Goal: Task Accomplishment & Management: Manage account settings

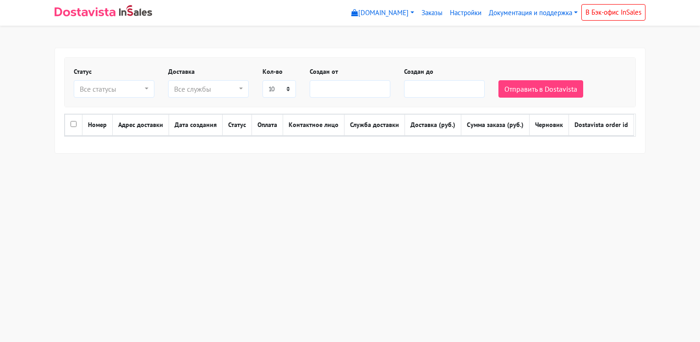
select select
click at [518, 15] on link "Документация и поддержка" at bounding box center [533, 13] width 96 height 18
click at [518, 34] on link "Инструкция по установке и настройке" at bounding box center [557, 34] width 145 height 15
click at [502, 14] on link "Документация и поддержка" at bounding box center [533, 13] width 96 height 18
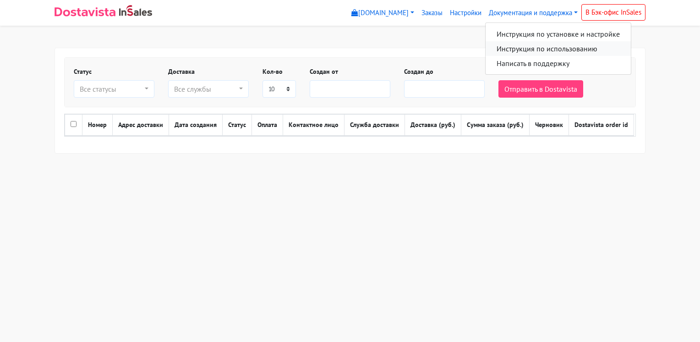
click at [516, 48] on link "Инструкция по использованию" at bounding box center [557, 48] width 145 height 15
click at [407, 13] on link "[DOMAIN_NAME]" at bounding box center [383, 13] width 70 height 18
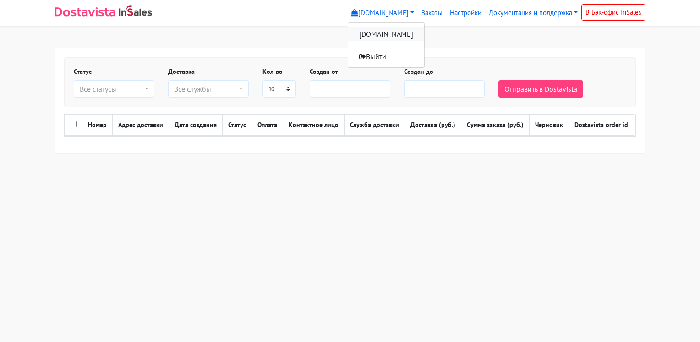
click at [383, 32] on link "[DOMAIN_NAME]" at bounding box center [386, 34] width 76 height 15
select select
click at [503, 12] on link "Документация и поддержка" at bounding box center [533, 13] width 96 height 18
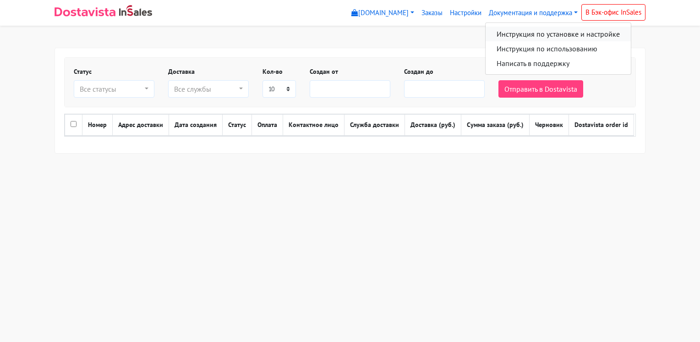
click at [504, 32] on link "Инструкция по установке и настройке" at bounding box center [557, 34] width 145 height 15
select select
click at [83, 12] on img at bounding box center [84, 11] width 61 height 9
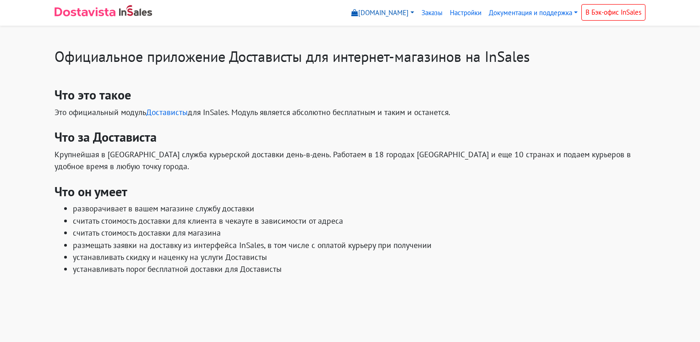
click at [410, 14] on link "[DOMAIN_NAME]" at bounding box center [383, 13] width 70 height 18
click at [473, 13] on link "Настройки" at bounding box center [465, 13] width 39 height 18
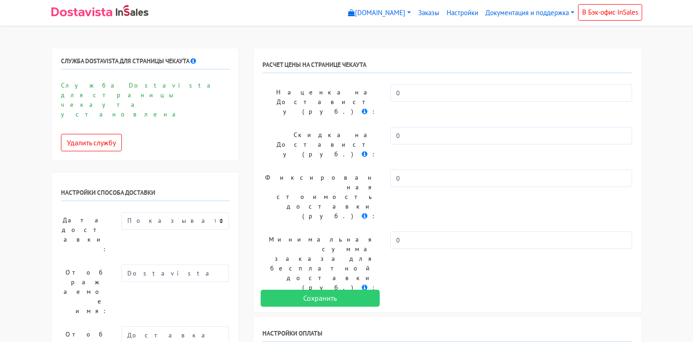
click at [463, 13] on link "Настройки" at bounding box center [462, 13] width 39 height 18
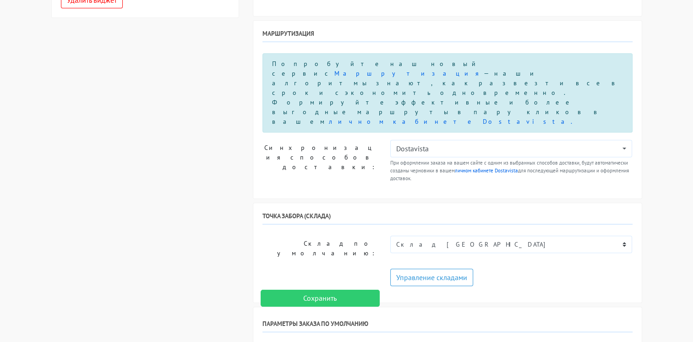
scroll to position [595, 0]
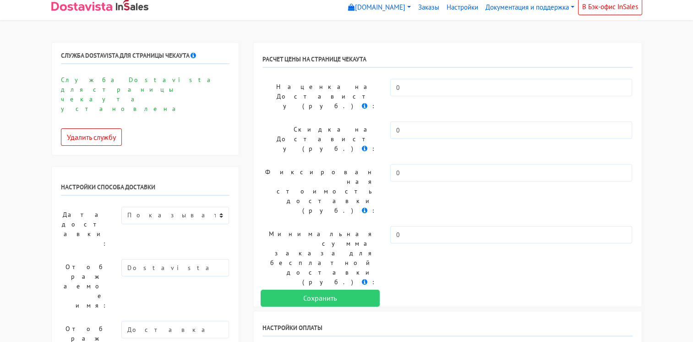
scroll to position [0, 0]
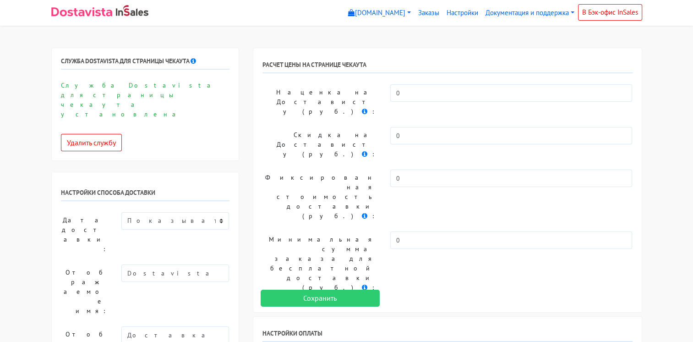
click at [344, 63] on h6 "РАСЧЕТ ЦЕНЫ НА СТРАНИЦЕ ЧЕКАУТА" at bounding box center [447, 67] width 370 height 12
click at [306, 329] on h6 "Настройки оплаты" at bounding box center [447, 335] width 370 height 12
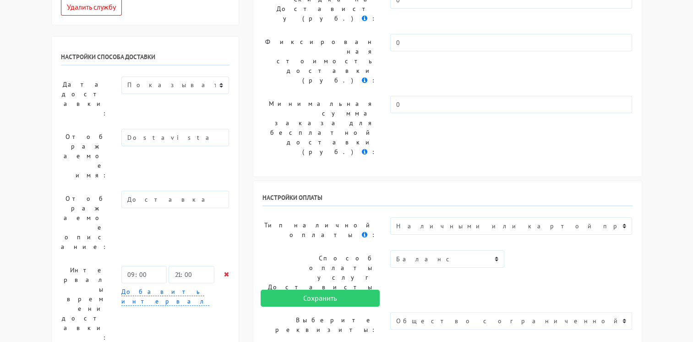
scroll to position [137, 0]
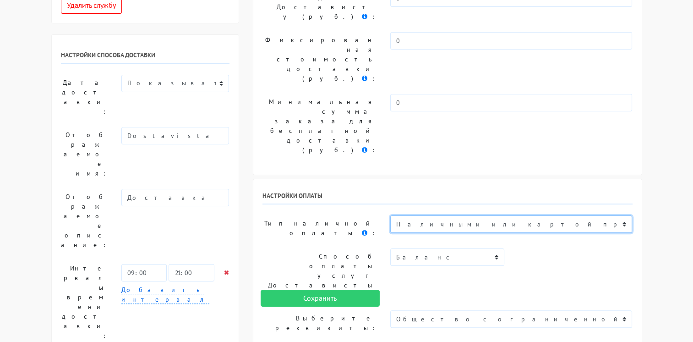
click at [622, 215] on select "Не выбрано Наличными или картой при получении Оплата в точке самовывоза Перевод…" at bounding box center [511, 223] width 242 height 17
select select "11167921"
click at [390, 215] on select "Не выбрано Наличными или картой при получении Оплата в точке самовывоза Перевод…" at bounding box center [511, 223] width 242 height 17
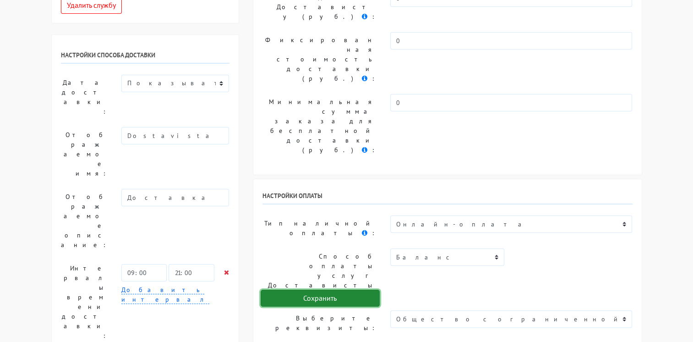
click at [335, 298] on input "Сохранить" at bounding box center [320, 297] width 119 height 17
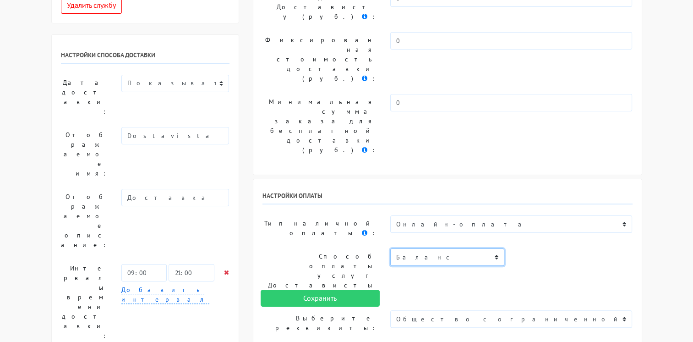
click at [438, 248] on select "Баланс" at bounding box center [447, 256] width 114 height 17
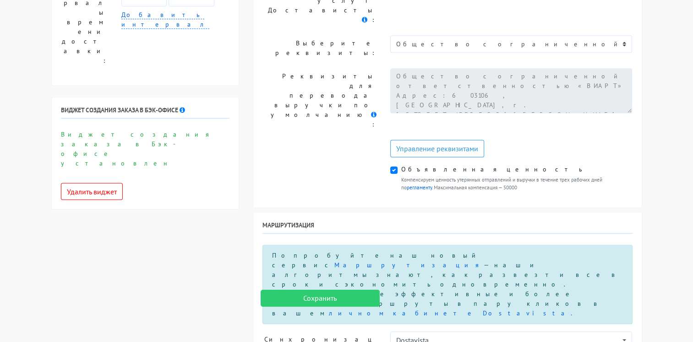
scroll to position [458, 0]
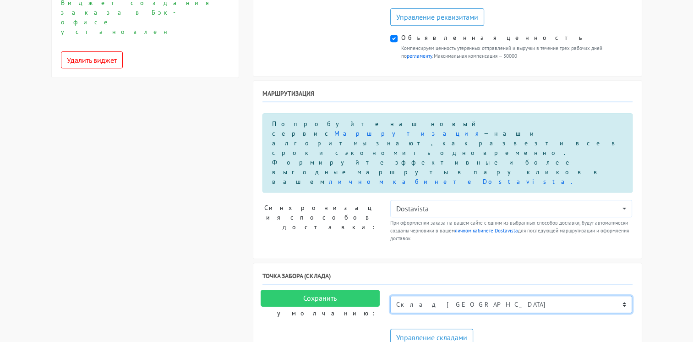
scroll to position [549, 0]
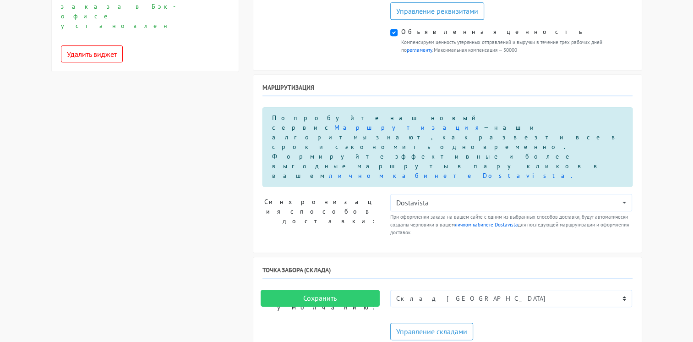
select select "7"
select select "1"
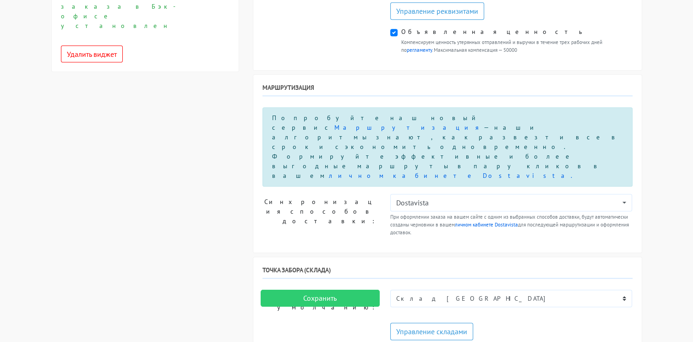
select select "6"
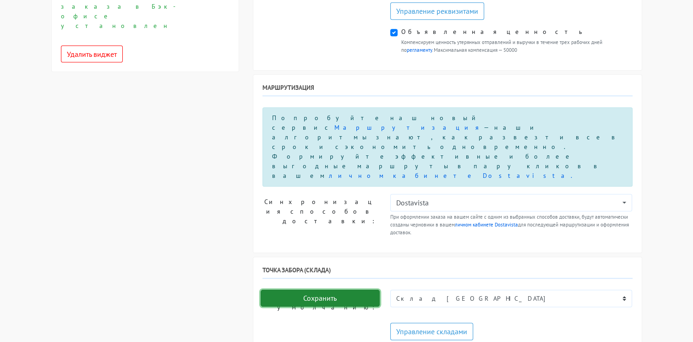
click at [301, 298] on input "Сохранить" at bounding box center [320, 297] width 119 height 17
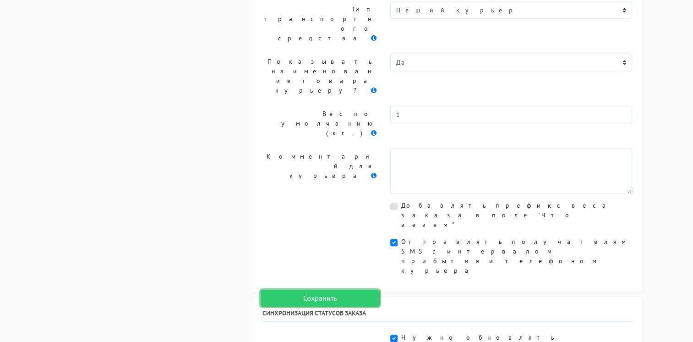
scroll to position [960, 0]
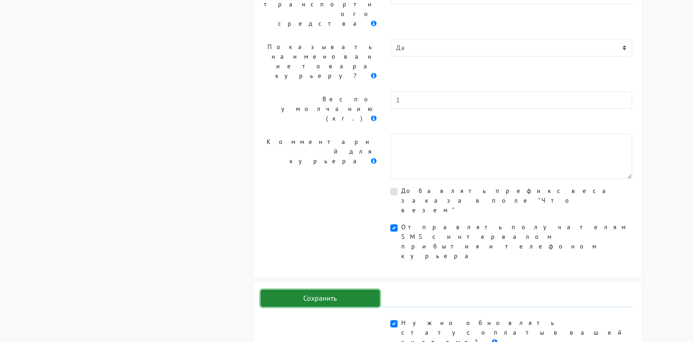
click at [326, 303] on input "Сохранить" at bounding box center [320, 297] width 119 height 17
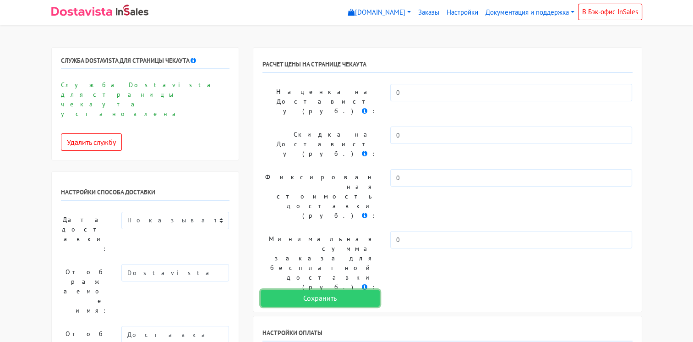
scroll to position [0, 0]
